Goal: Communication & Community: Answer question/provide support

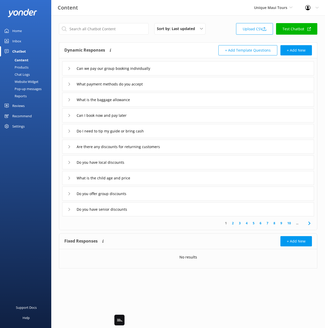
drag, startPoint x: 35, startPoint y: 132, endPoint x: 29, endPoint y: 131, distance: 5.7
click at [34, 132] on div "Home Inbox Chatbot Content Products Chat Logs Website Widget Pop-up messages Re…" at bounding box center [25, 82] width 51 height 164
click at [20, 127] on div "Settings" at bounding box center [18, 126] width 12 height 10
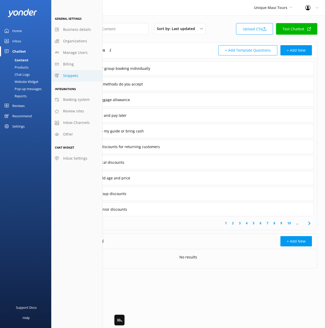
click at [77, 77] on span "Snippets" at bounding box center [70, 76] width 15 height 6
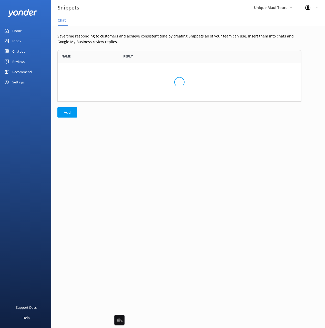
scroll to position [52, 244]
drag, startPoint x: 131, startPoint y: 46, endPoint x: 131, endPoint y: 54, distance: 7.9
click at [131, 46] on div "Save time responding to customers and achieve consistent tone by creating Snipp…" at bounding box center [179, 77] width 256 height 102
click at [142, 107] on div "Save time responding to customers and achieve consistent tone by creating Snipp…" at bounding box center [179, 77] width 256 height 102
click at [90, 31] on div "Save time responding to customers and achieve consistent tone by creating Snipp…" at bounding box center [179, 77] width 256 height 102
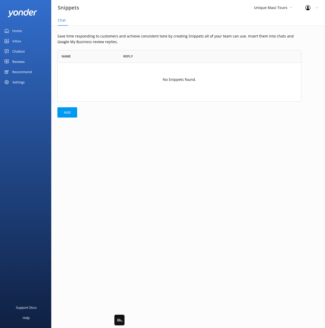
click at [142, 17] on nav "Chat" at bounding box center [188, 20] width 274 height 10
click at [24, 30] on link "Home" at bounding box center [25, 31] width 51 height 10
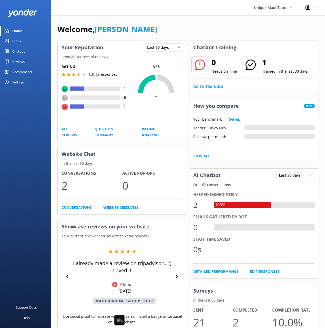
click at [142, 29] on div "Welcome, Mikayla" at bounding box center [188, 31] width 262 height 17
click at [15, 51] on div "Chatbot" at bounding box center [18, 51] width 13 height 10
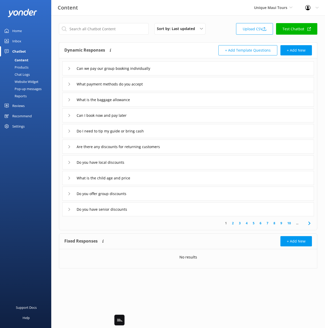
click at [228, 16] on div "Sort by: Last updated Title (A-Z) Last updated Upload CSV Test Chatbot Dynamic …" at bounding box center [188, 149] width 274 height 268
click at [220, 26] on div "Sort by: Last updated Title (A-Z) Last updated Upload CSV Test Chatbot" at bounding box center [188, 30] width 258 height 15
click at [204, 13] on div "Content Unique Maui Tours Black Cat Cruises Banff Airporter International Antar…" at bounding box center [162, 7] width 325 height 15
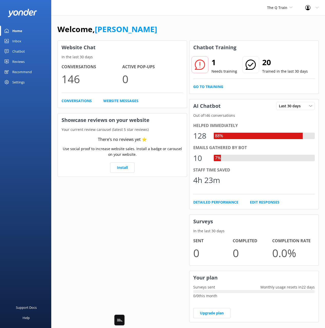
click at [45, 129] on div "Home Inbox Chatbot Content Products Chat Logs Website Widget Pop-up messages Re…" at bounding box center [25, 82] width 51 height 164
click at [224, 25] on div "Welcome, [PERSON_NAME]" at bounding box center [188, 31] width 262 height 17
drag, startPoint x: 22, startPoint y: 48, endPoint x: 47, endPoint y: 44, distance: 25.6
click at [22, 48] on div "Chatbot" at bounding box center [18, 51] width 13 height 10
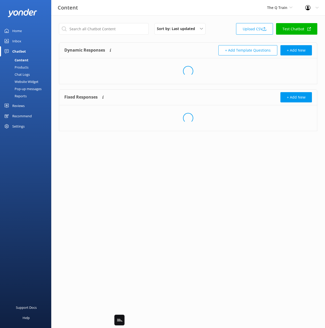
click at [177, 48] on div "Dynamic Responses The chatbot will generate a response based on the content inf…" at bounding box center [126, 50] width 124 height 10
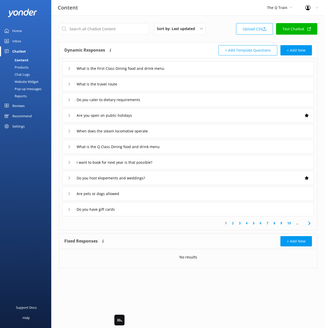
click at [213, 69] on div "What is the First Class Dining food and drink menu" at bounding box center [188, 68] width 252 height 14
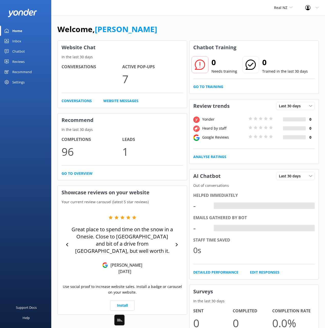
click at [18, 52] on div "Chatbot" at bounding box center [18, 51] width 13 height 10
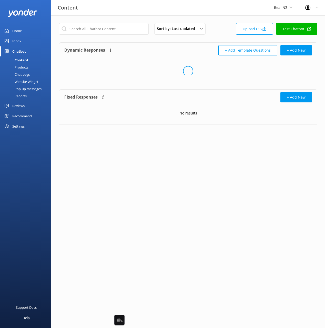
click at [26, 82] on div "Website Widget" at bounding box center [20, 81] width 35 height 7
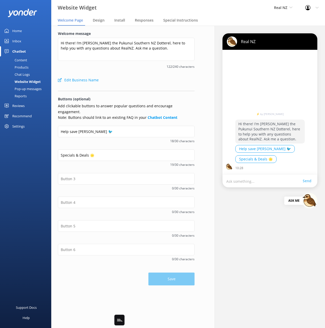
click at [26, 89] on div "Pop-up messages" at bounding box center [22, 88] width 38 height 7
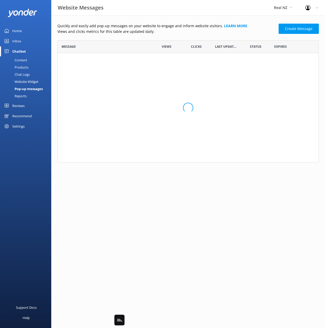
scroll to position [0, 0]
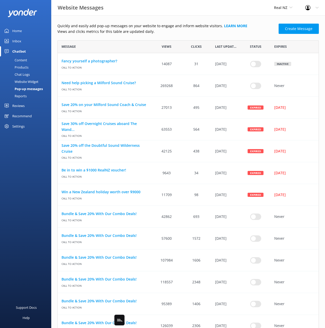
drag, startPoint x: 196, startPoint y: 35, endPoint x: 202, endPoint y: 35, distance: 5.4
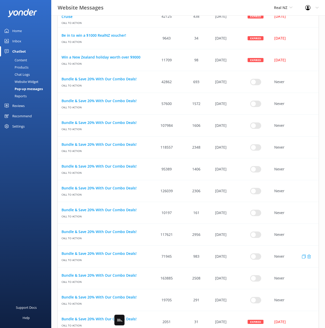
scroll to position [0, 0]
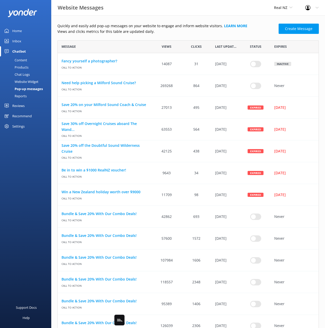
drag, startPoint x: 254, startPoint y: 31, endPoint x: 199, endPoint y: 30, distance: 55.1
click at [254, 31] on p "Views and clicks metrics for this table are updated daily." at bounding box center [166, 32] width 218 height 6
click at [186, 28] on p "Quickly and easily add pop-up messages on your website to engage and inform web…" at bounding box center [166, 26] width 218 height 6
click at [184, 28] on p "Quickly and easily add pop-up messages on your website to engage and inform web…" at bounding box center [166, 26] width 218 height 6
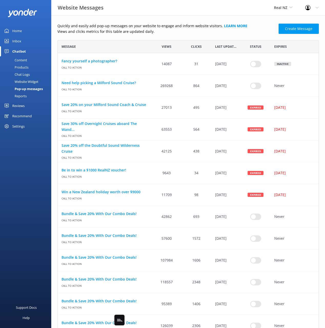
drag, startPoint x: 244, startPoint y: 15, endPoint x: 308, endPoint y: 42, distance: 70.2
click at [243, 15] on div "Website Messages Real NZ Black Cat Cruises [GEOGRAPHIC_DATA] [GEOGRAPHIC_DATA] …" at bounding box center [162, 7] width 325 height 15
click at [20, 124] on div "Settings" at bounding box center [18, 126] width 12 height 10
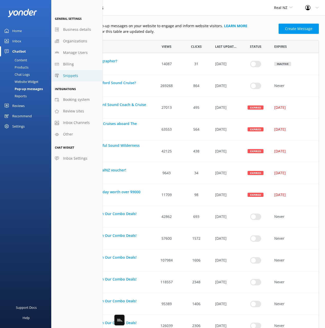
click at [76, 75] on span "Snippets" at bounding box center [70, 76] width 15 height 6
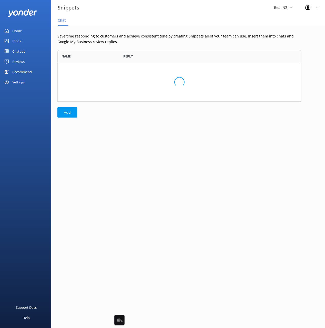
scroll to position [52, 244]
click at [221, 11] on div "Snippets Real NZ Black Cat Cruises [GEOGRAPHIC_DATA] [GEOGRAPHIC_DATA] [GEOGRAP…" at bounding box center [162, 7] width 325 height 15
click at [212, 44] on p "Save time responding to customers and achieve consistent tone by creating Snipp…" at bounding box center [179, 39] width 244 height 12
drag, startPoint x: 20, startPoint y: 82, endPoint x: 29, endPoint y: 87, distance: 10.1
click at [20, 82] on div "Settings" at bounding box center [18, 82] width 12 height 10
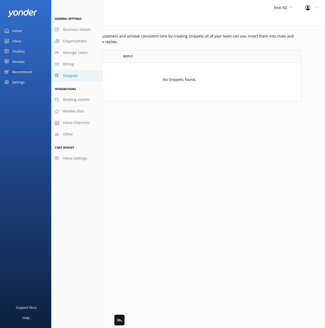
click at [78, 79] on link "Snippets" at bounding box center [76, 76] width 51 height 12
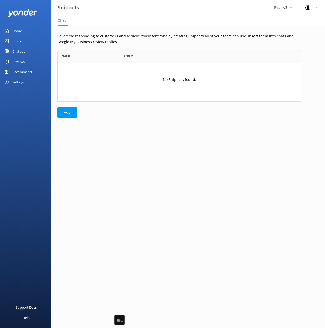
drag, startPoint x: 90, startPoint y: 39, endPoint x: 78, endPoint y: 26, distance: 17.3
click at [89, 37] on p "Save time responding to customers and achieve consistent tone by creating Snipp…" at bounding box center [179, 39] width 244 height 12
click at [77, 22] on nav "Chat" at bounding box center [188, 20] width 274 height 10
drag, startPoint x: 83, startPoint y: 22, endPoint x: 109, endPoint y: 21, distance: 25.9
click at [109, 21] on nav "Chat" at bounding box center [188, 20] width 274 height 10
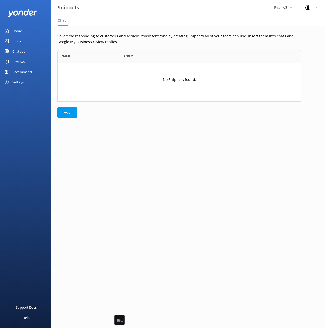
drag, startPoint x: 100, startPoint y: 22, endPoint x: 73, endPoint y: 22, distance: 26.9
click at [73, 22] on nav "Chat" at bounding box center [188, 20] width 274 height 10
click at [63, 20] on span "Chat" at bounding box center [62, 20] width 8 height 5
click at [139, 45] on div "Save time responding to customers and achieve consistent tone by creating Snipp…" at bounding box center [179, 77] width 256 height 102
click at [22, 41] on link "Inbox" at bounding box center [25, 41] width 51 height 10
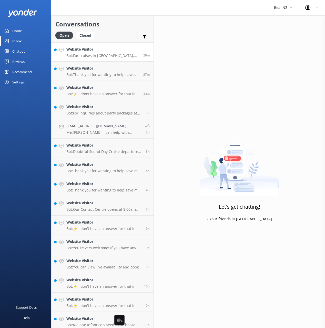
click at [107, 52] on div "Website Visitor Bot: For cruises in [GEOGRAPHIC_DATA], [GEOGRAPHIC_DATA], you c…" at bounding box center [102, 51] width 73 height 11
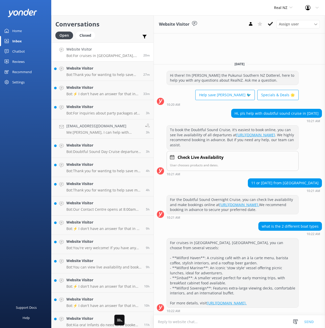
click at [246, 320] on textarea at bounding box center [239, 321] width 171 height 13
drag, startPoint x: 221, startPoint y: 323, endPoint x: 233, endPoint y: 321, distance: 12.8
click at [221, 323] on textarea at bounding box center [239, 321] width 171 height 13
click at [295, 322] on icon at bounding box center [295, 321] width 5 height 5
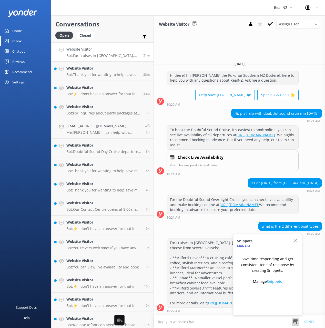
click at [267, 266] on p "Save time responding and get consistent tone of response by creating Snippets." at bounding box center [267, 264] width 61 height 17
click at [28, 53] on link "Chatbot" at bounding box center [25, 51] width 51 height 10
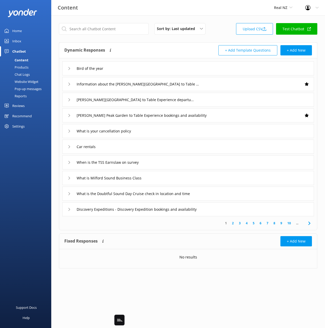
click at [146, 66] on div "Bird of the year" at bounding box center [188, 68] width 252 height 14
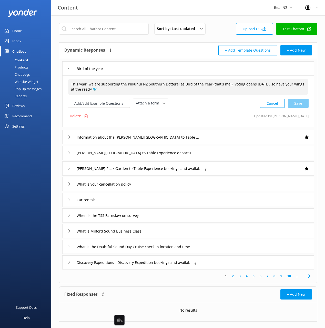
drag, startPoint x: 165, startPoint y: 85, endPoint x: 236, endPoint y: 89, distance: 71.2
click at [236, 89] on textarea "This year, we are supporting the Pukunui NZ Southern Dotterel as Bird of the Ye…" at bounding box center [188, 87] width 240 height 16
drag, startPoint x: 231, startPoint y: 89, endPoint x: 223, endPoint y: 81, distance: 11.8
click at [223, 81] on textarea "This year, we are supporting the Pukunui NZ Southern Dotterel as Bird of the Ye…" at bounding box center [188, 87] width 240 height 16
click at [213, 83] on textarea "This year, we are supporting the Pukunui NZ Southern Dotterel as Bird of the Ye…" at bounding box center [188, 87] width 240 height 16
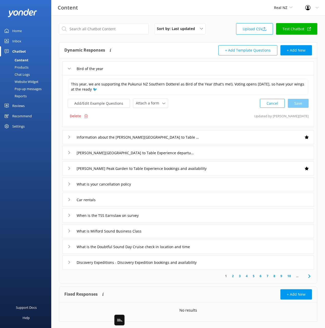
click at [155, 46] on div "Dynamic Responses The chatbot will generate a response based on the content inf…" at bounding box center [126, 50] width 124 height 10
click at [156, 46] on div "Dynamic Responses The chatbot will generate a response based on the content inf…" at bounding box center [126, 50] width 124 height 10
click at [159, 64] on div "Bird of the year" at bounding box center [188, 68] width 252 height 14
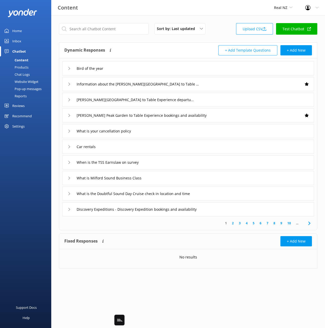
drag, startPoint x: 149, startPoint y: 47, endPoint x: 149, endPoint y: 44, distance: 2.8
click at [149, 46] on div "Dynamic Responses The chatbot will generate a response based on the content inf…" at bounding box center [126, 50] width 124 height 10
drag, startPoint x: 84, startPoint y: 18, endPoint x: 26, endPoint y: 42, distance: 62.7
click at [82, 18] on div "Sort by: Last updated Title (A-Z) Last updated Upload CSV Test Chatbot Dynamic …" at bounding box center [188, 149] width 274 height 268
drag, startPoint x: 23, startPoint y: 40, endPoint x: 50, endPoint y: 36, distance: 27.7
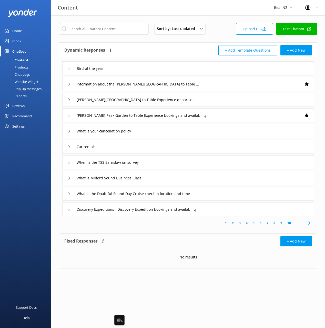
click at [23, 40] on link "Inbox" at bounding box center [25, 41] width 51 height 10
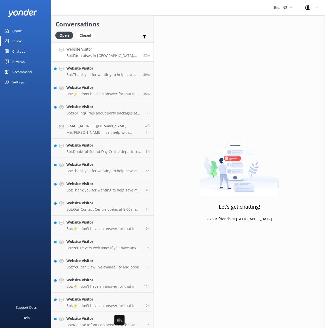
click at [112, 48] on h4 "Website Visitor" at bounding box center [102, 49] width 73 height 6
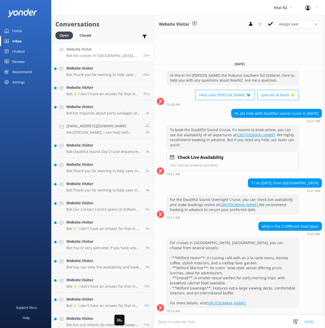
click at [247, 224] on div "what is the 2 different boat types 10:22 AM" at bounding box center [239, 229] width 171 height 14
click at [212, 178] on div "11 or [DATE] from [GEOGRAPHIC_DATA] 10:21 AM" at bounding box center [239, 185] width 171 height 14
click at [188, 109] on div "Hi, pls help with doubtful sound cruise in [DATE] 10:21 AM" at bounding box center [239, 117] width 171 height 17
click at [186, 109] on div "Hi, pls help with doubtful sound cruise in [DATE] 10:21 AM" at bounding box center [239, 116] width 171 height 14
click at [185, 109] on div "Hi, pls help with doubtful sound cruise in [DATE] 10:21 AM" at bounding box center [239, 116] width 171 height 14
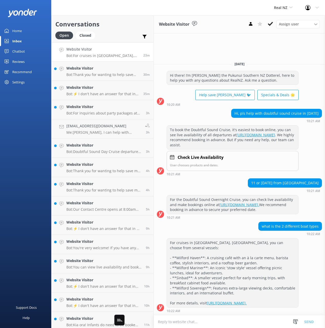
click at [128, 33] on div "Open Closed Important Assigned to me Unassigned" at bounding box center [102, 38] width 94 height 12
click at [128, 30] on div "Conversations Open Closed Important Assigned to me Unassigned" at bounding box center [103, 28] width 102 height 27
click at [212, 27] on div "Website Visitor Assign user Support Centre Cam Rach [PERSON_NAME] [PERSON_NAME]…" at bounding box center [239, 24] width 171 height 18
click at [118, 27] on h2 "Conversations" at bounding box center [102, 24] width 94 height 10
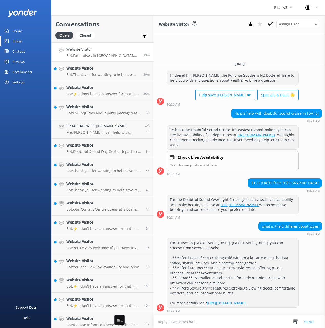
click at [113, 26] on h2 "Conversations" at bounding box center [102, 24] width 94 height 10
click at [23, 50] on div "Chatbot" at bounding box center [18, 51] width 13 height 10
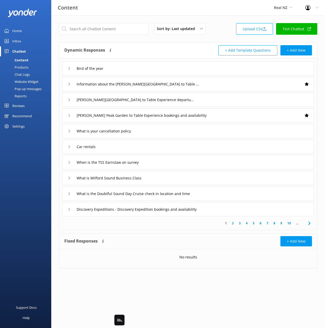
click at [152, 43] on div "Dynamic Responses The chatbot will generate a response based on the content inf…" at bounding box center [188, 51] width 258 height 16
click at [115, 29] on input "text" at bounding box center [104, 29] width 90 height 12
click at [155, 53] on div "Dynamic Responses The chatbot will generate a response based on the content inf…" at bounding box center [126, 50] width 124 height 10
click at [139, 71] on div "Bird of the year" at bounding box center [188, 68] width 252 height 14
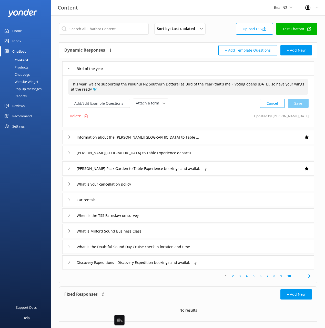
drag, startPoint x: 149, startPoint y: 90, endPoint x: 144, endPoint y: 62, distance: 29.0
click at [143, 61] on div "Bird of the year This year, we are supporting the Pukunui NZ Southern Dotterel …" at bounding box center [188, 163] width 258 height 211
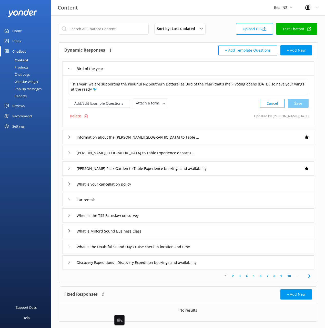
click at [161, 44] on div "Dynamic Responses The chatbot will generate a response based on the content inf…" at bounding box center [188, 51] width 258 height 16
click at [162, 44] on div "Dynamic Responses The chatbot will generate a response based on the content inf…" at bounding box center [188, 51] width 258 height 16
drag, startPoint x: 138, startPoint y: 70, endPoint x: 141, endPoint y: 62, distance: 8.7
click at [139, 69] on div "Bird of the year" at bounding box center [188, 68] width 252 height 14
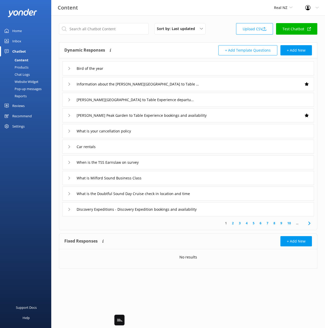
drag, startPoint x: 142, startPoint y: 46, endPoint x: 138, endPoint y: 46, distance: 4.4
click at [142, 46] on div "Dynamic Responses The chatbot will generate a response based on the content inf…" at bounding box center [126, 50] width 124 height 10
click at [23, 41] on link "Inbox" at bounding box center [25, 41] width 51 height 10
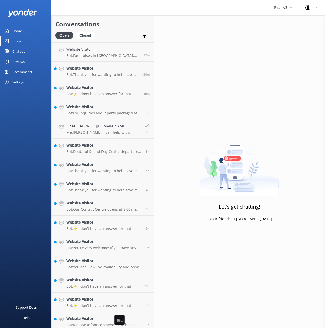
click at [111, 33] on div "Open Closed Important Assigned to me Unassigned" at bounding box center [102, 38] width 94 height 12
click at [108, 50] on h4 "Website Visitor" at bounding box center [102, 49] width 73 height 6
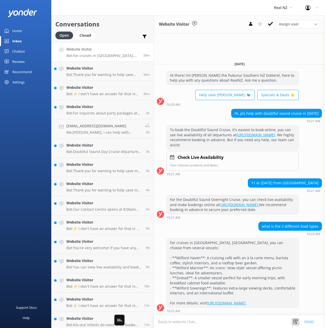
click at [297, 322] on use at bounding box center [295, 321] width 5 height 5
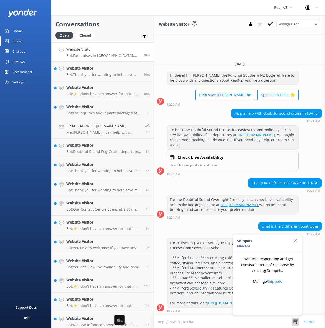
click at [297, 322] on use at bounding box center [295, 321] width 5 height 5
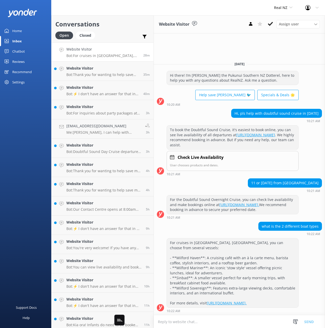
click at [133, 16] on div "Conversations Open Closed Important Assigned to me Unassigned" at bounding box center [103, 28] width 102 height 27
click at [252, 322] on textarea at bounding box center [239, 321] width 171 height 13
click at [37, 174] on div "Support Docs Help" at bounding box center [25, 246] width 51 height 164
click at [137, 15] on div "Real NZ Black Cat Cruises [GEOGRAPHIC_DATA] [GEOGRAPHIC_DATA] [GEOGRAPHIC_DATA]…" at bounding box center [162, 7] width 325 height 15
click at [137, 21] on h2 "Conversations" at bounding box center [102, 24] width 94 height 10
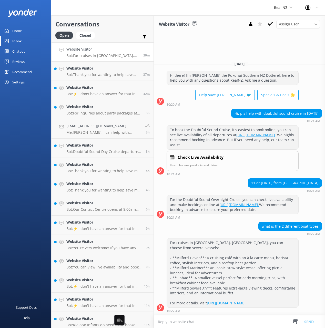
click at [136, 22] on h2 "Conversations" at bounding box center [102, 24] width 94 height 10
click at [141, 23] on h2 "Conversations" at bounding box center [102, 24] width 94 height 10
click at [141, 26] on h2 "Conversations" at bounding box center [102, 24] width 94 height 10
click at [115, 23] on h2 "Conversations" at bounding box center [102, 24] width 94 height 10
